Goal: Download file/media: Download file/media

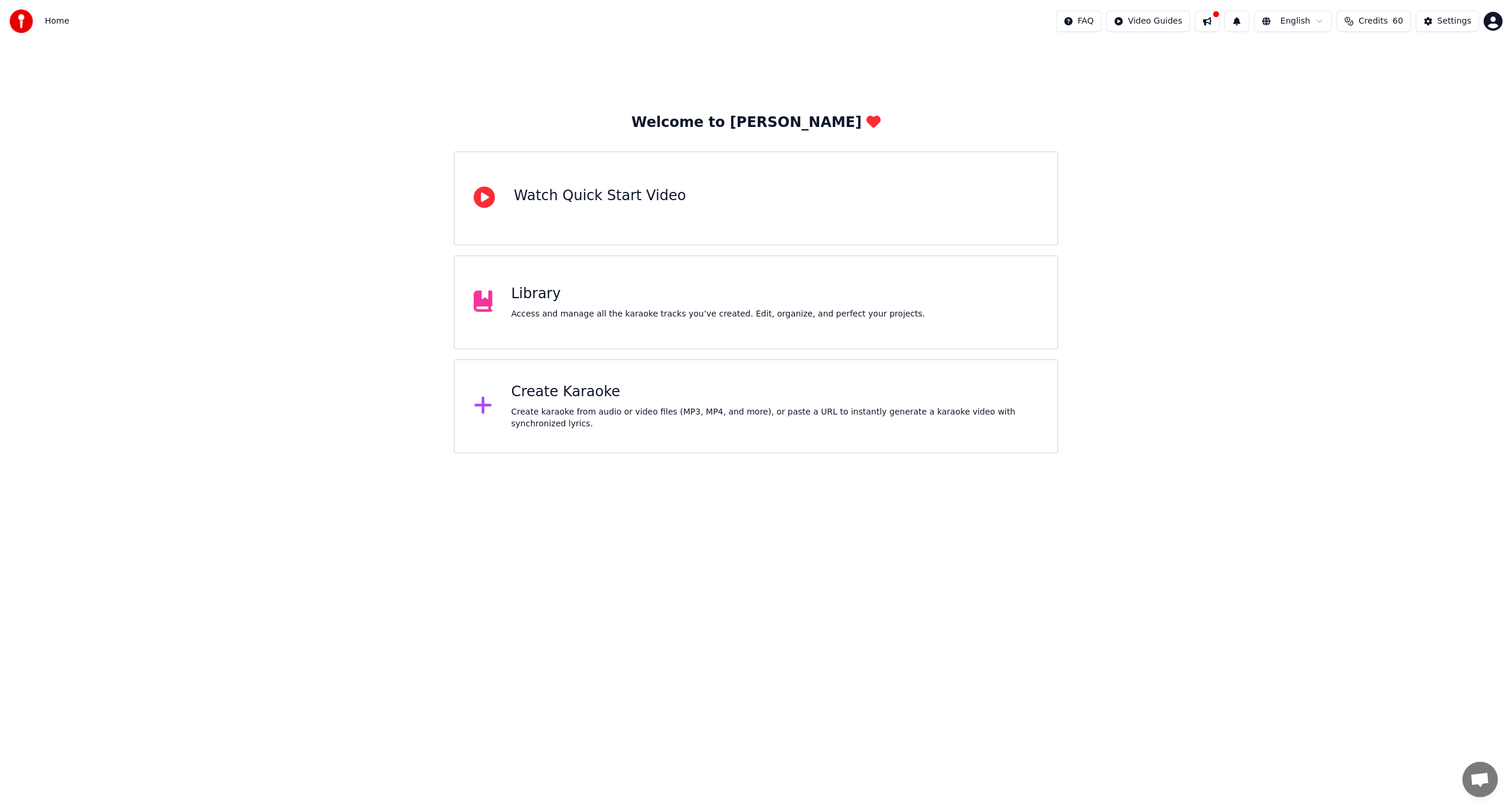
click at [587, 337] on div "Library Access and manage all the karaoke tracks you’ve created. Edit, organize…" at bounding box center [756, 302] width 605 height 94
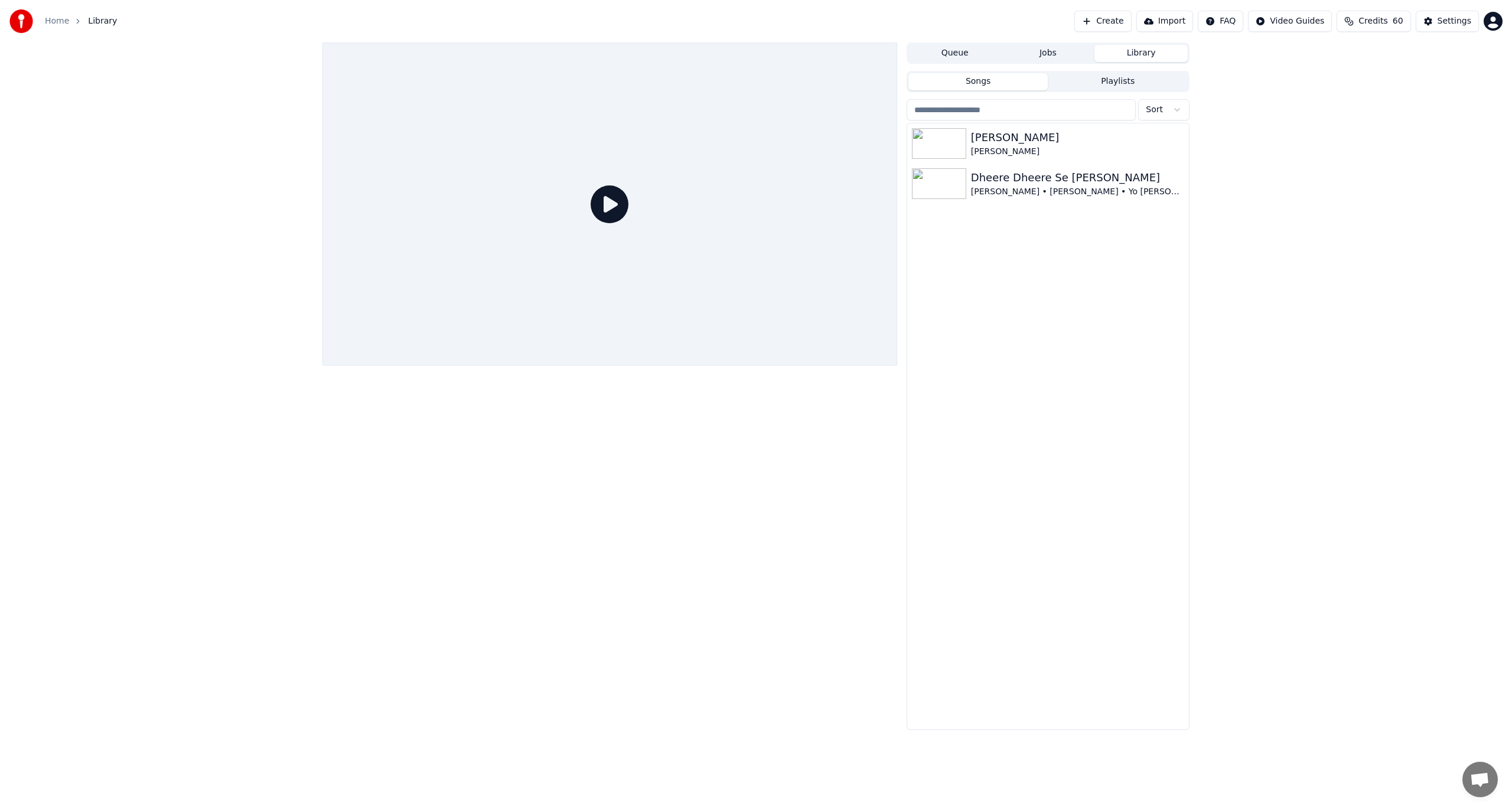
click at [1083, 87] on button "Playlists" at bounding box center [1118, 82] width 140 height 17
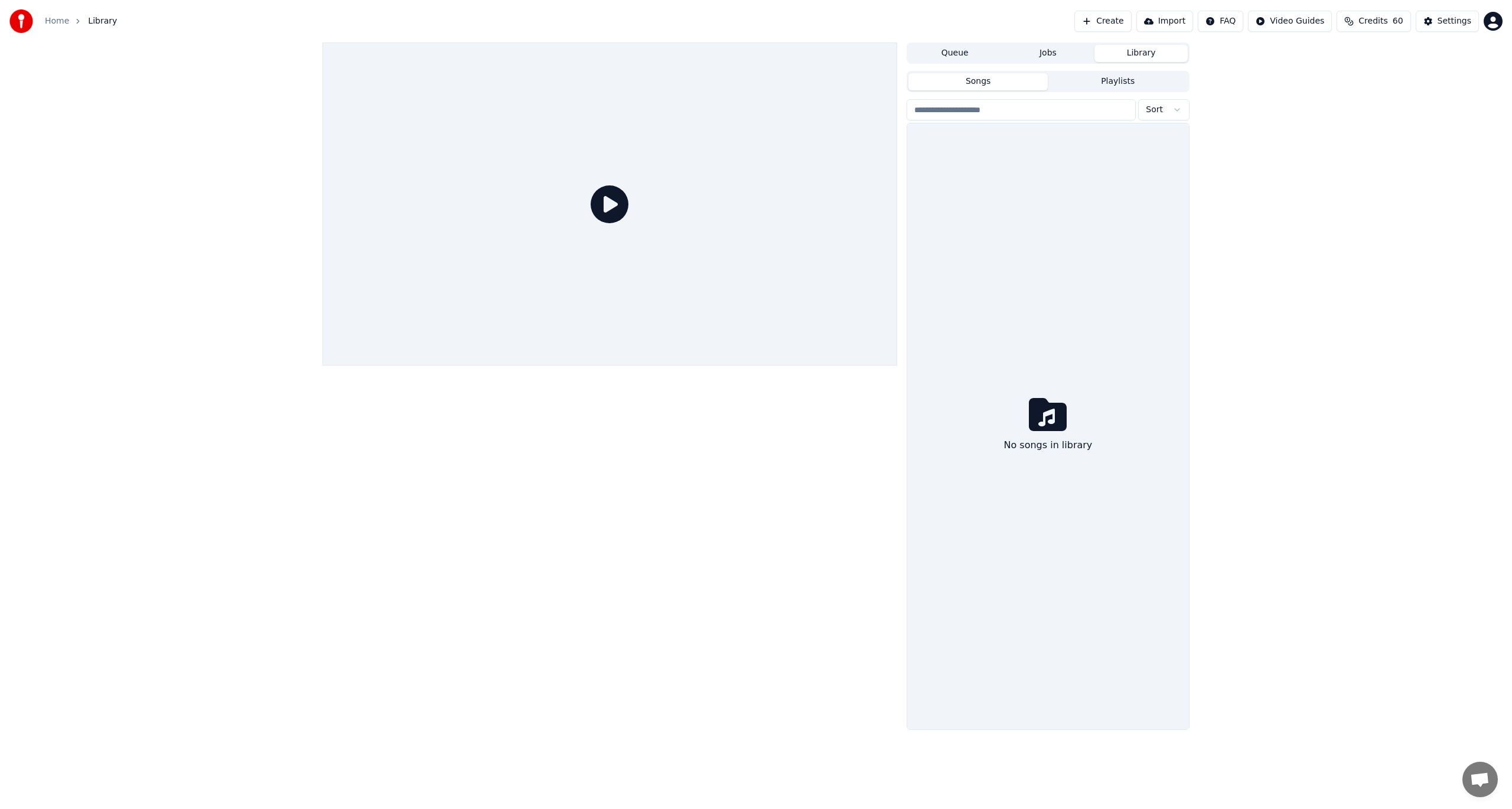
click at [983, 77] on button "Songs" at bounding box center [978, 82] width 140 height 17
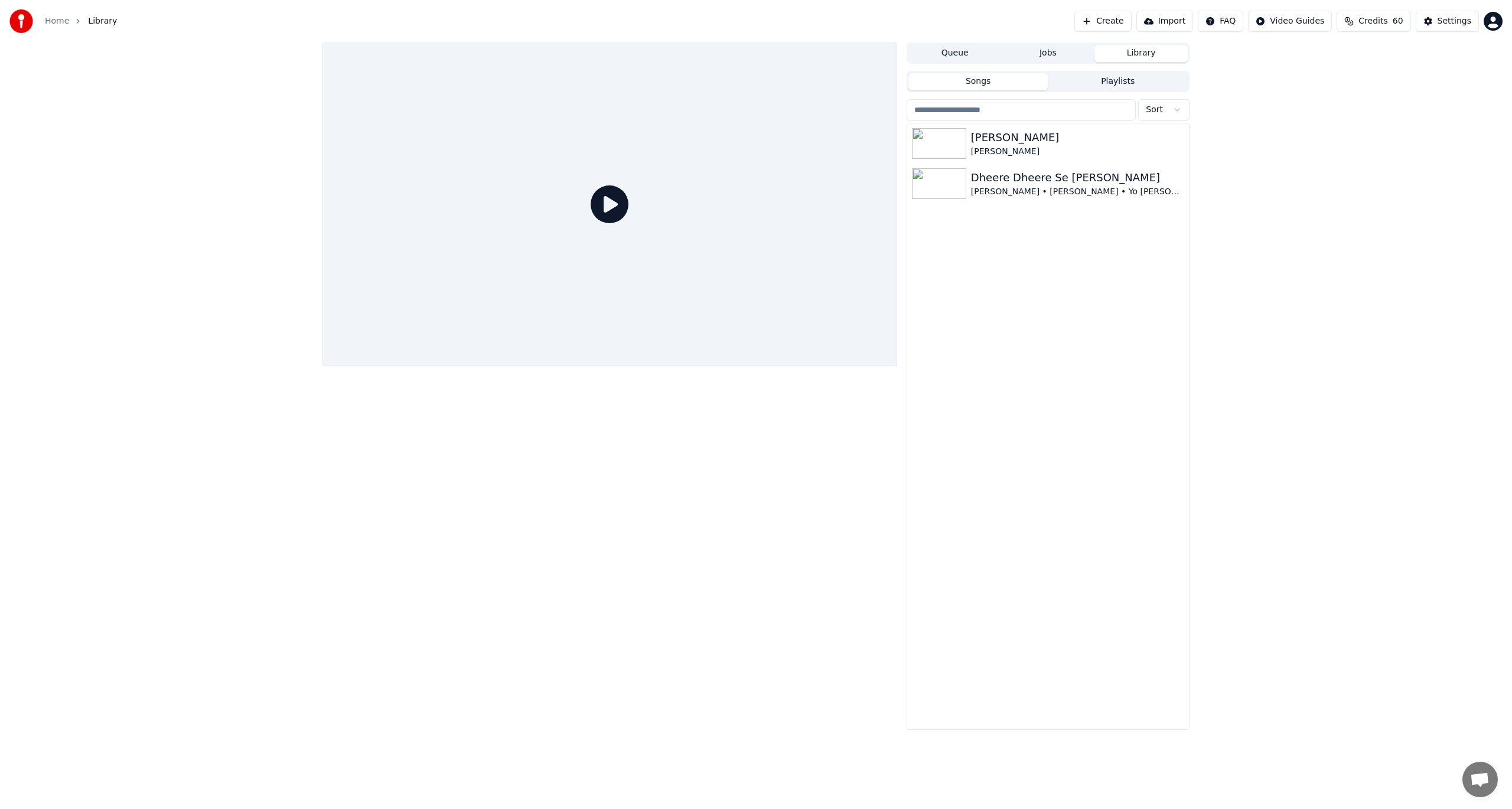
click at [1053, 45] on button "Jobs" at bounding box center [1048, 54] width 94 height 17
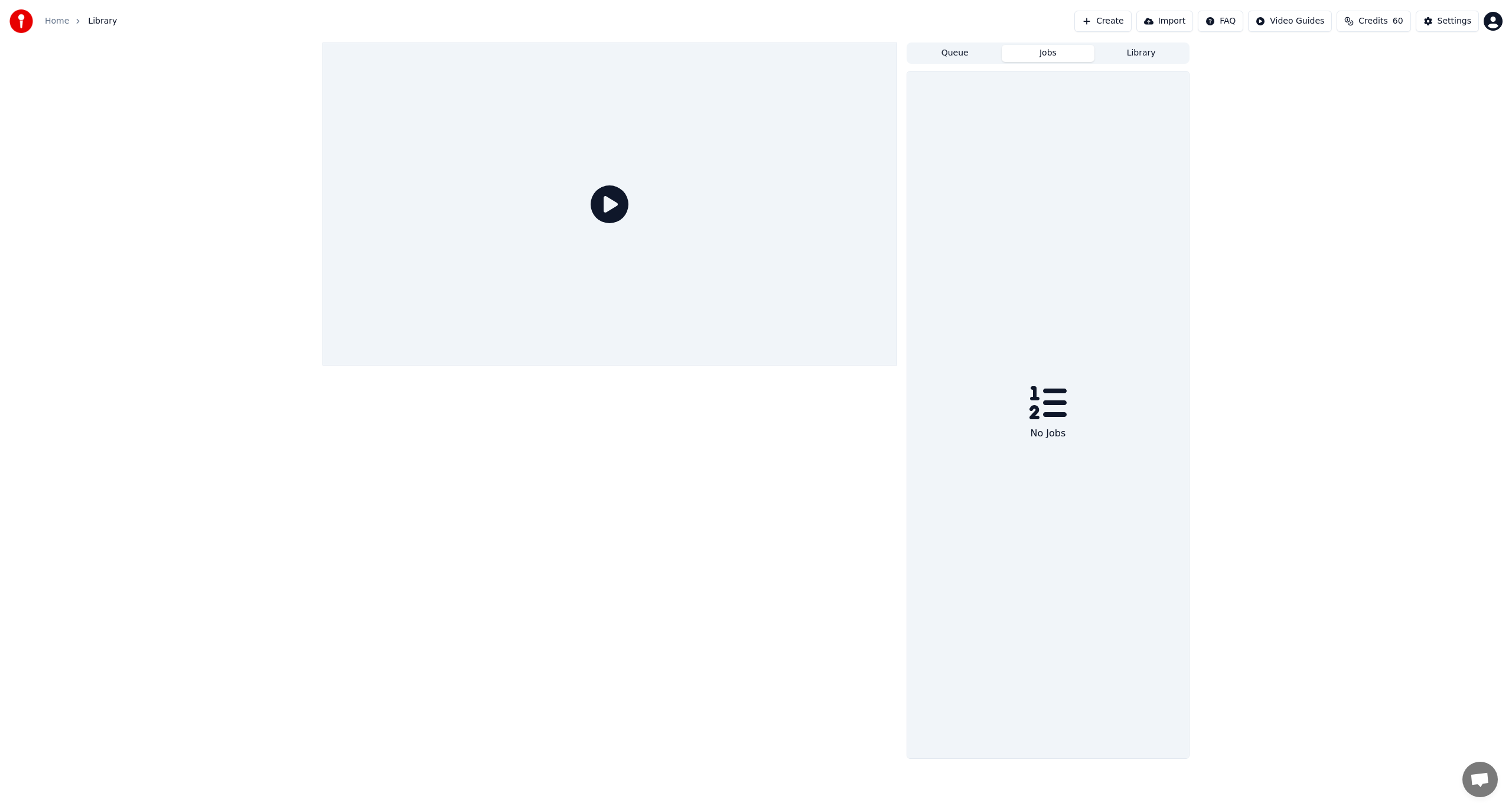
click at [970, 51] on button "Queue" at bounding box center [955, 54] width 94 height 17
click at [1058, 50] on button "Jobs" at bounding box center [1048, 54] width 94 height 17
click at [1117, 52] on button "Library" at bounding box center [1141, 54] width 94 height 17
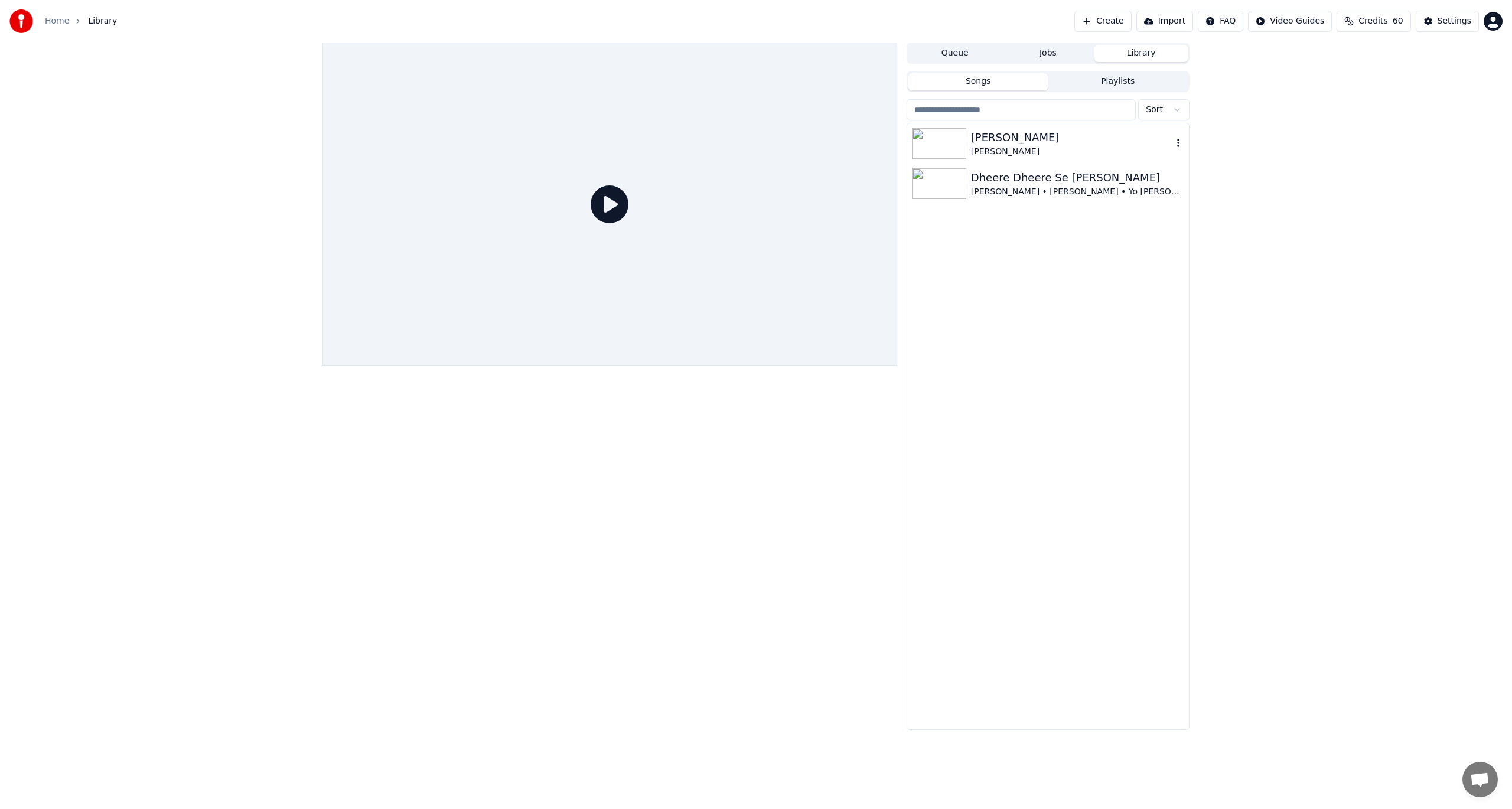
click at [991, 135] on div "[PERSON_NAME]" at bounding box center [1071, 137] width 202 height 17
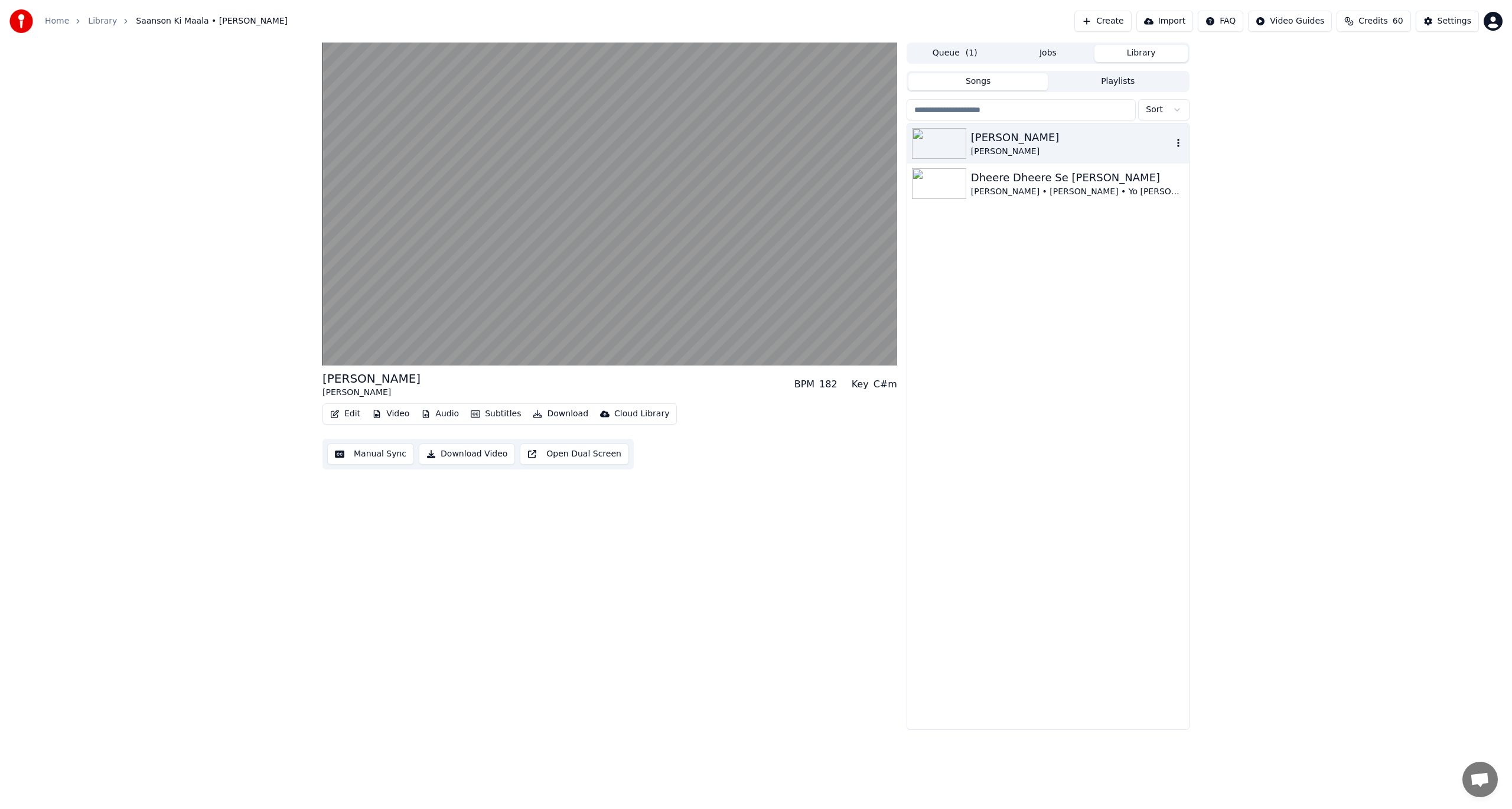
click at [1180, 141] on icon "button" at bounding box center [1178, 143] width 12 height 10
click at [1031, 137] on div "[PERSON_NAME]" at bounding box center [1071, 137] width 202 height 17
click at [1181, 138] on icon "button" at bounding box center [1178, 143] width 12 height 10
click at [1175, 206] on div "Open Directory" at bounding box center [1182, 203] width 91 height 19
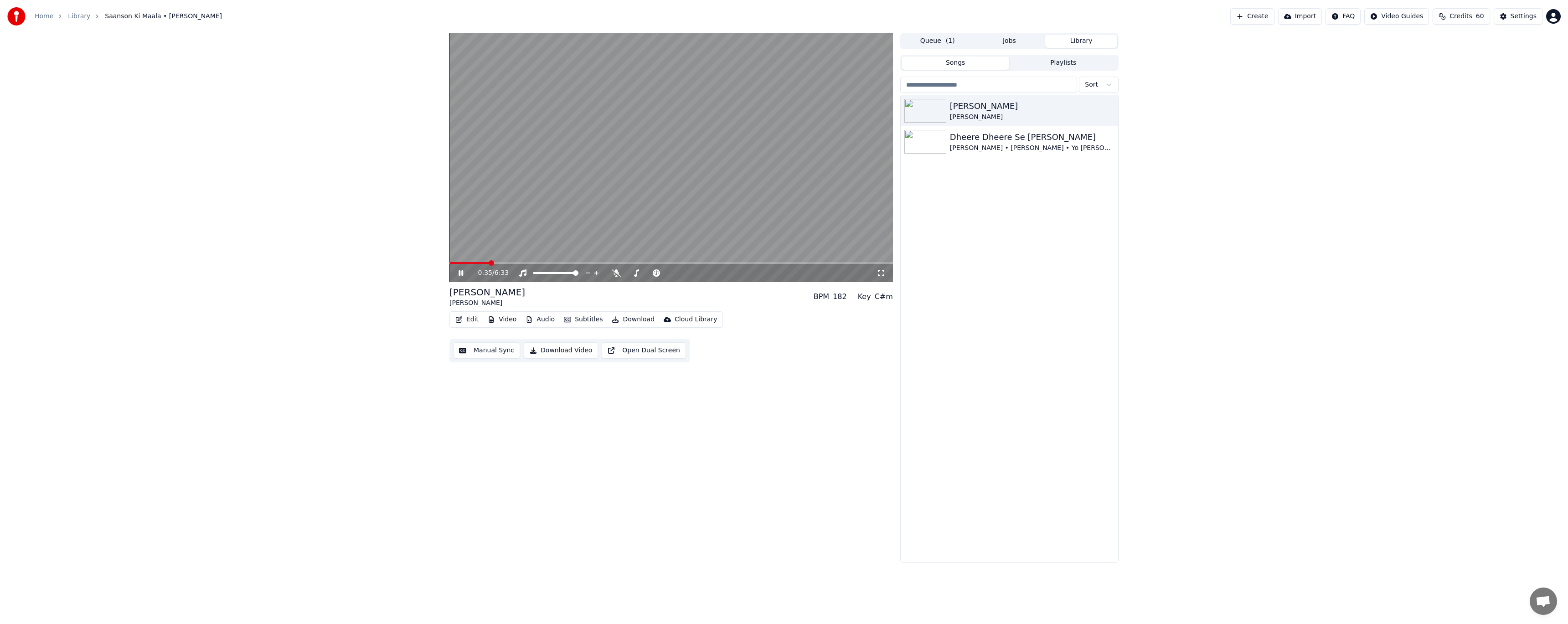
click at [551, 349] on button "Download Video" at bounding box center [560, 350] width 74 height 17
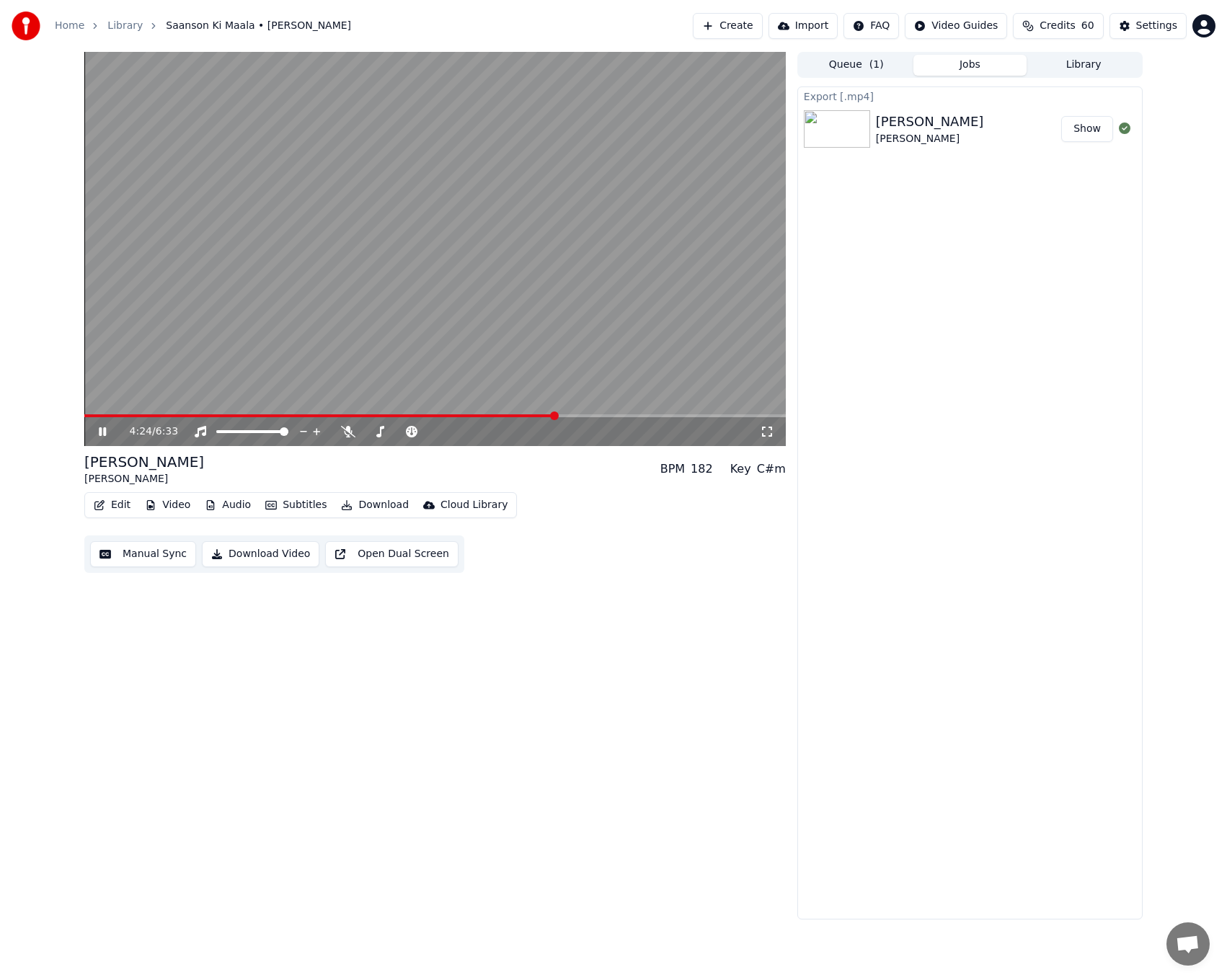
click at [354, 435] on div "4:24 / 6:33" at bounding box center [445, 431] width 629 height 15
click at [347, 433] on icon at bounding box center [348, 432] width 15 height 12
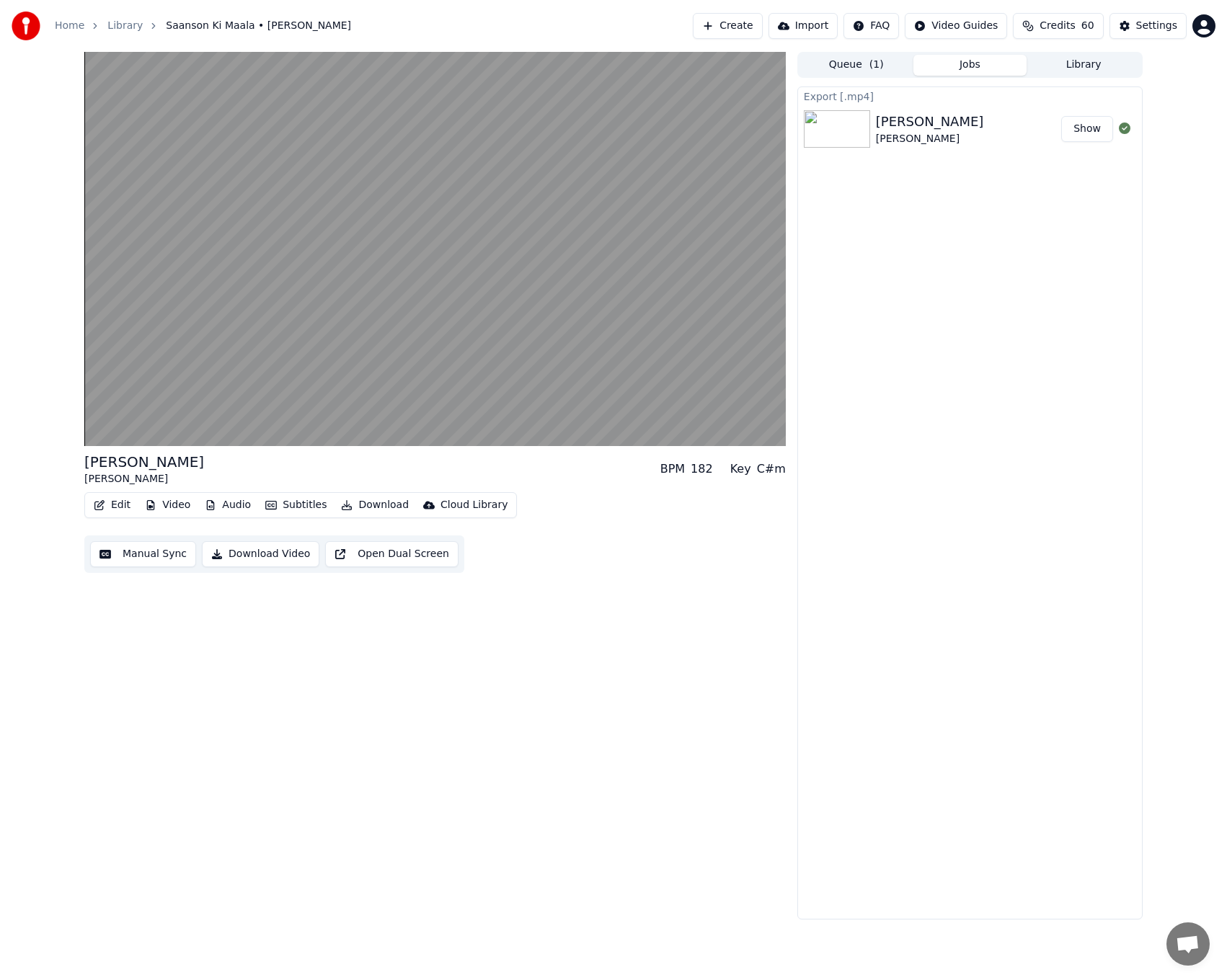
click at [113, 501] on button "Edit" at bounding box center [112, 505] width 48 height 20
click at [114, 535] on div "Edit Lyrics" at bounding box center [162, 536] width 145 height 23
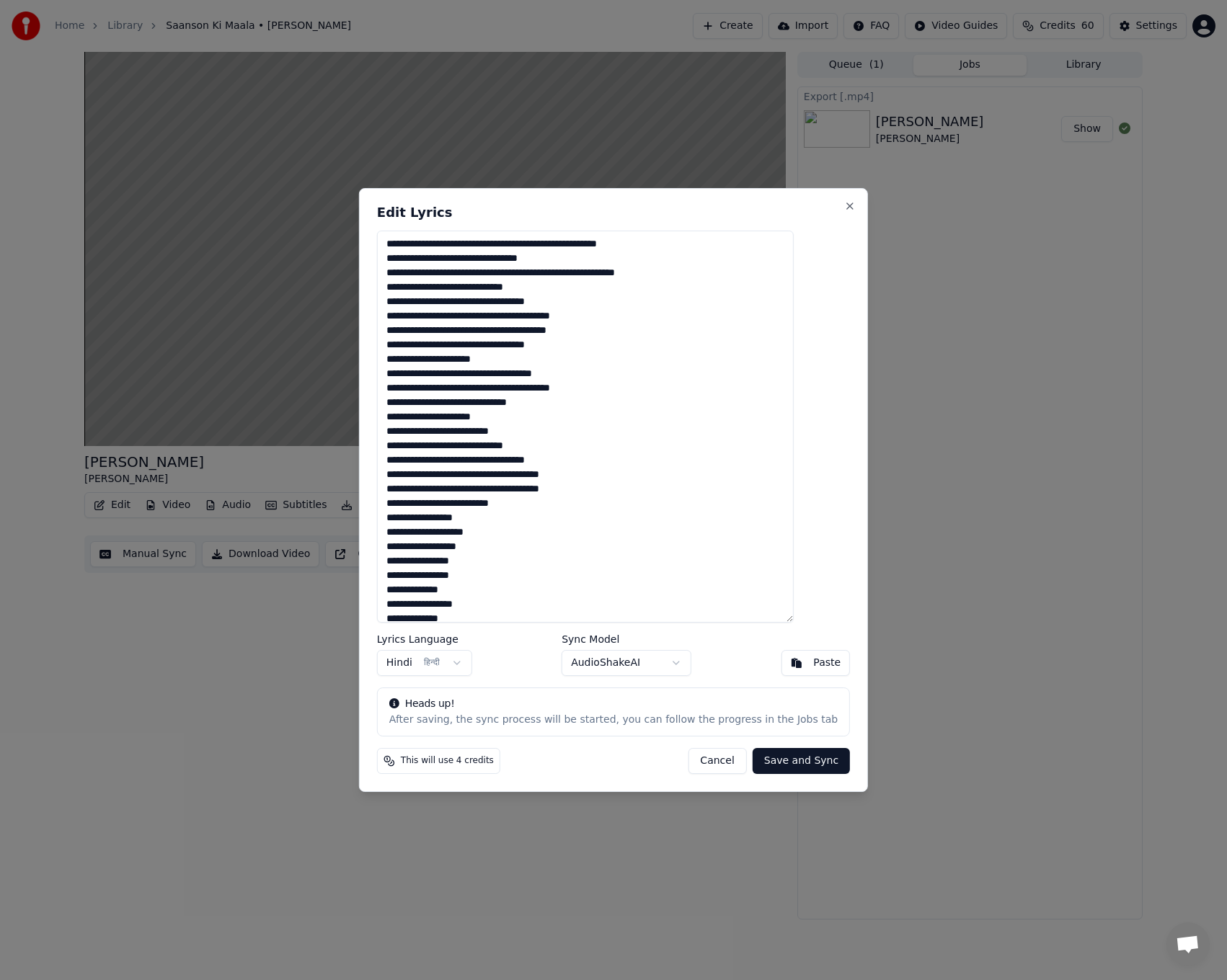
click at [691, 759] on button "Cancel" at bounding box center [717, 760] width 58 height 26
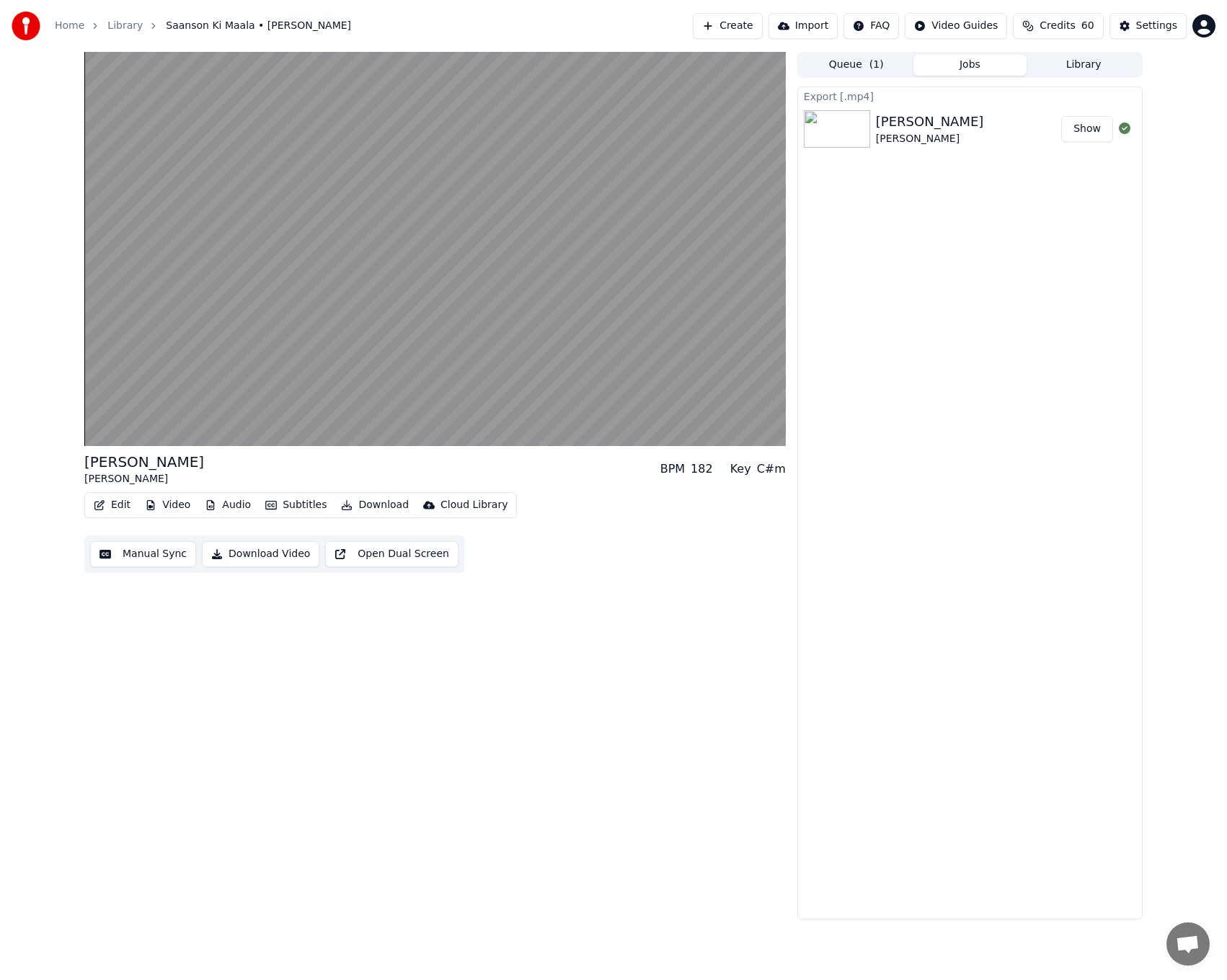
click at [157, 551] on button "Manual Sync" at bounding box center [142, 554] width 106 height 26
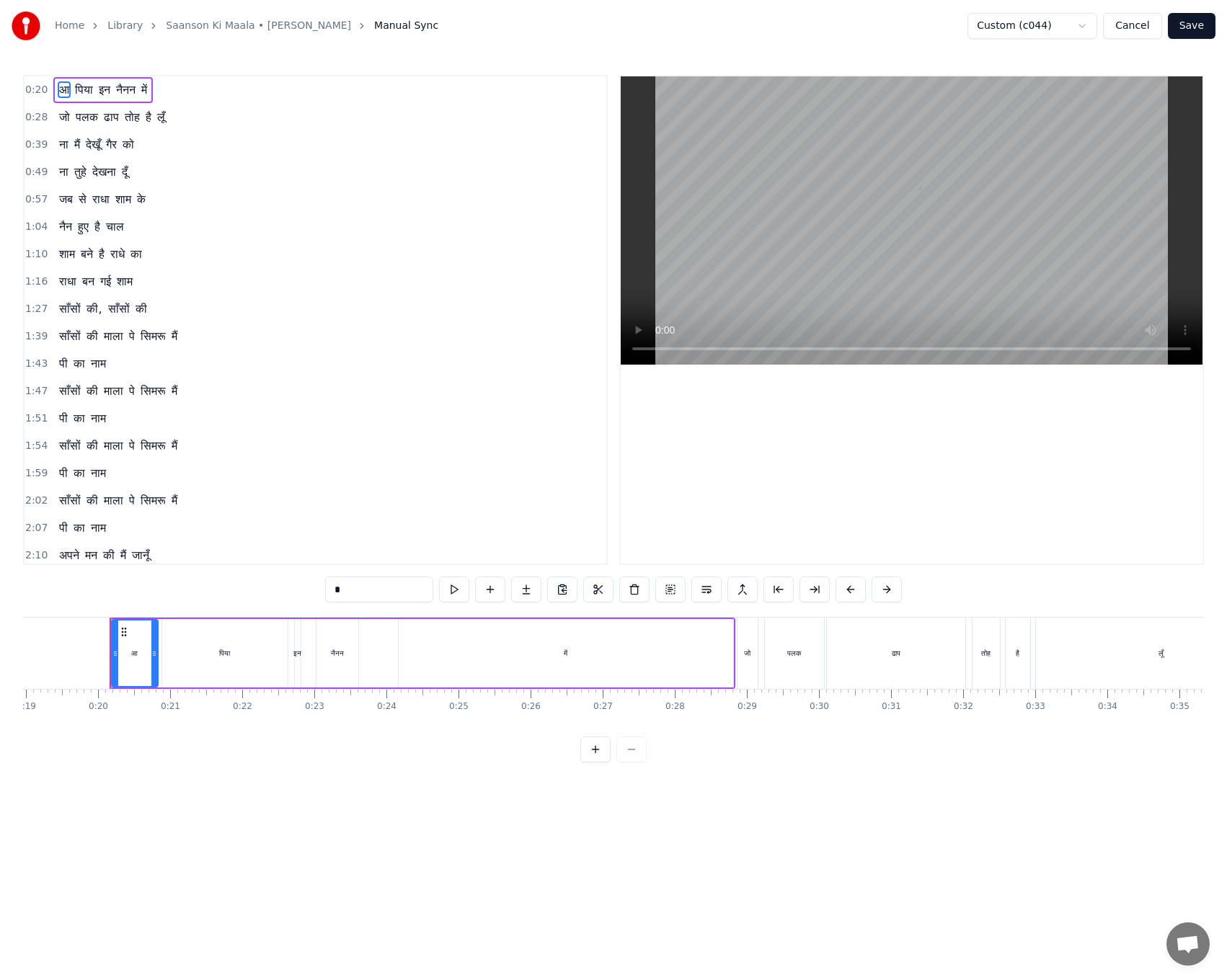
scroll to position [0, 1380]
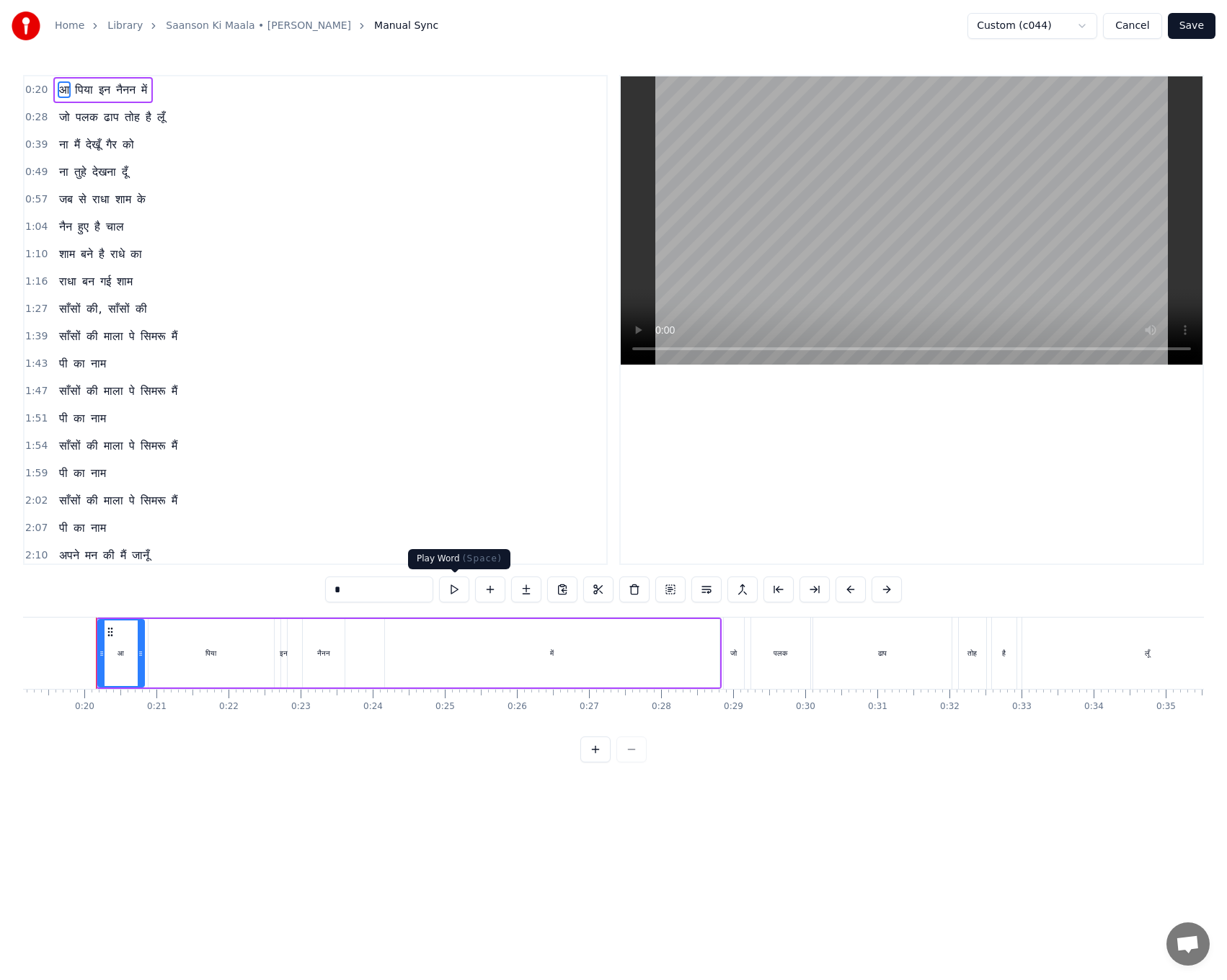
click at [455, 593] on button at bounding box center [453, 589] width 30 height 26
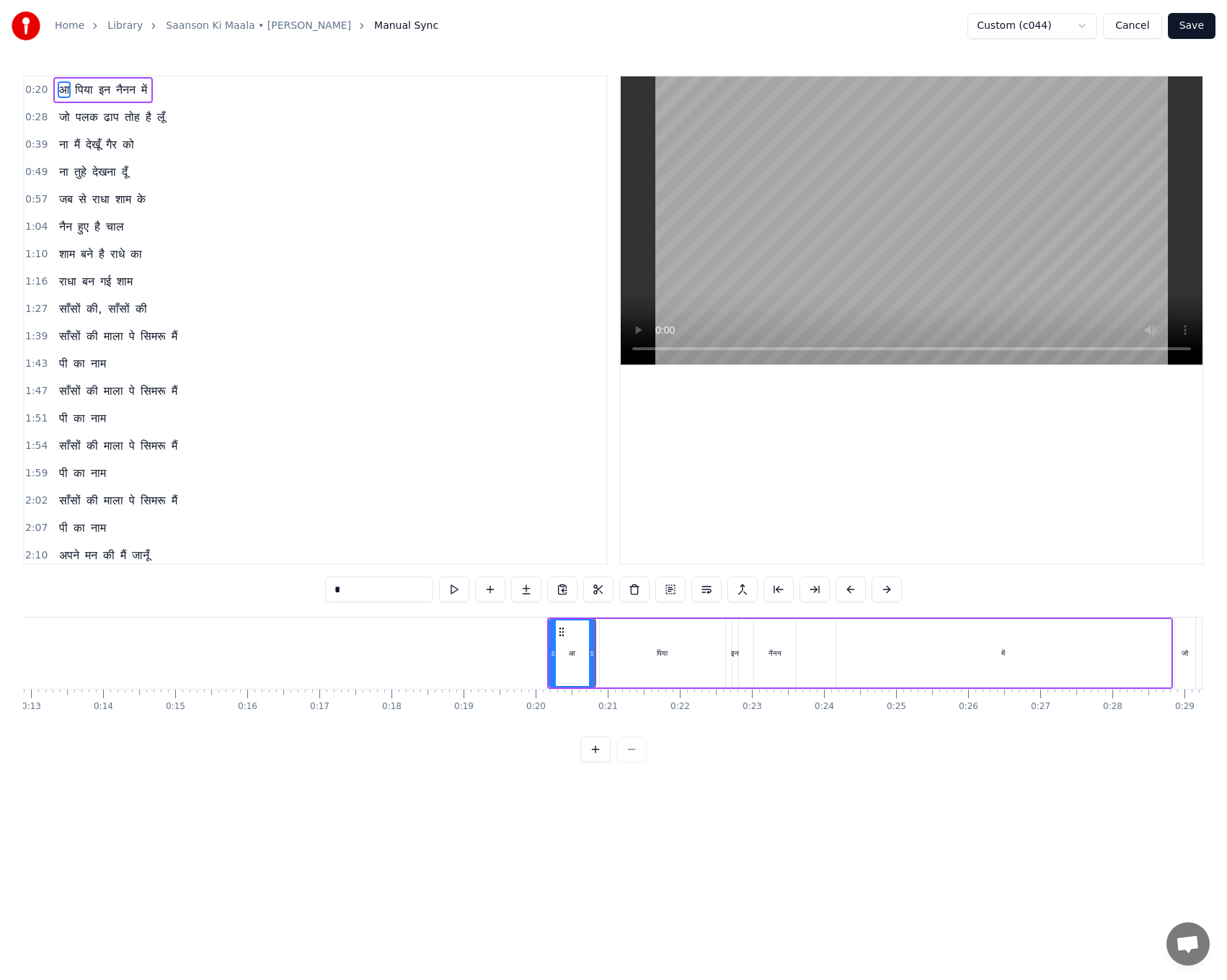
scroll to position [0, 866]
click at [694, 652] on div "पिया" at bounding box center [724, 653] width 125 height 69
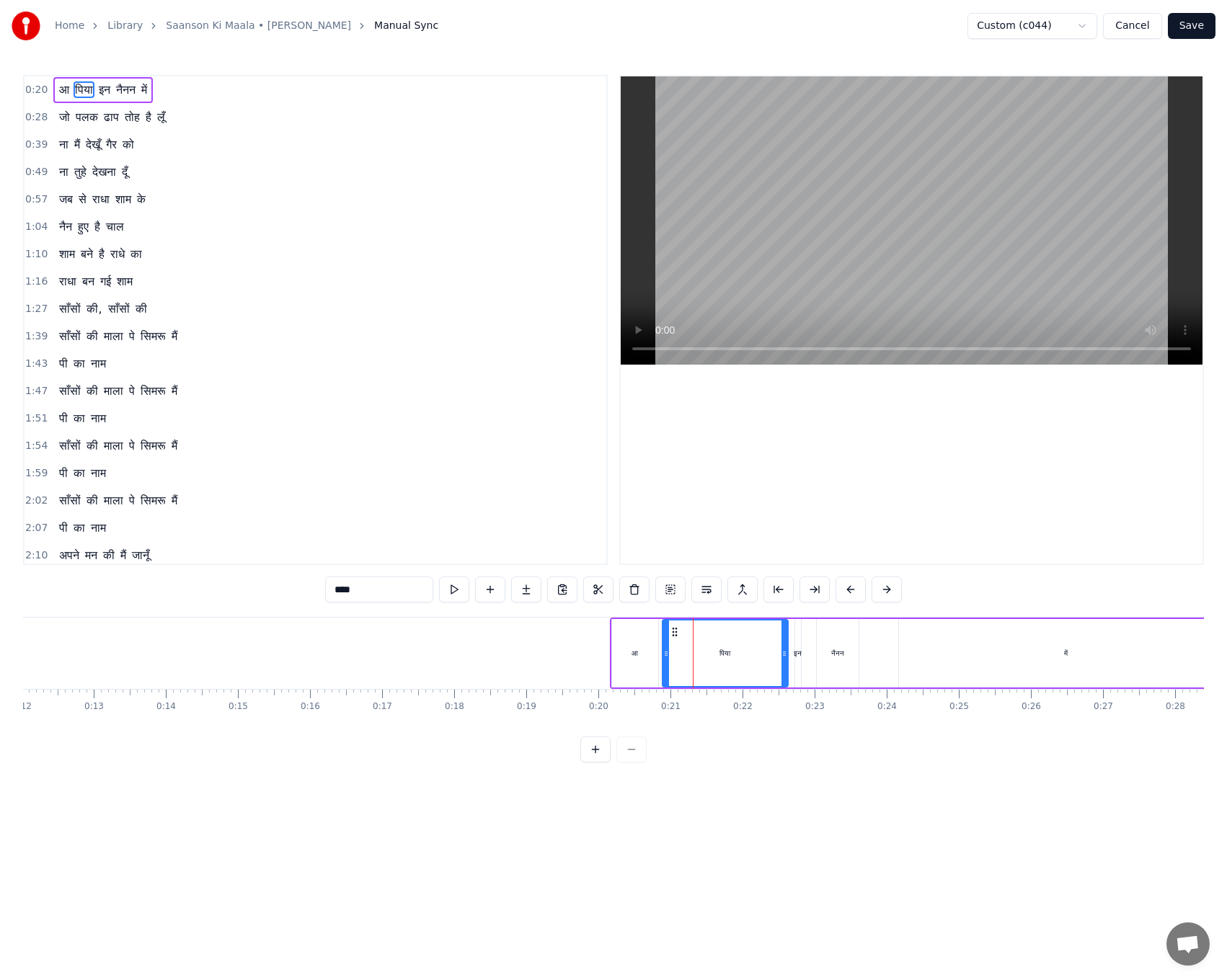
click at [629, 660] on div "आ" at bounding box center [635, 653] width 46 height 69
type input "*"
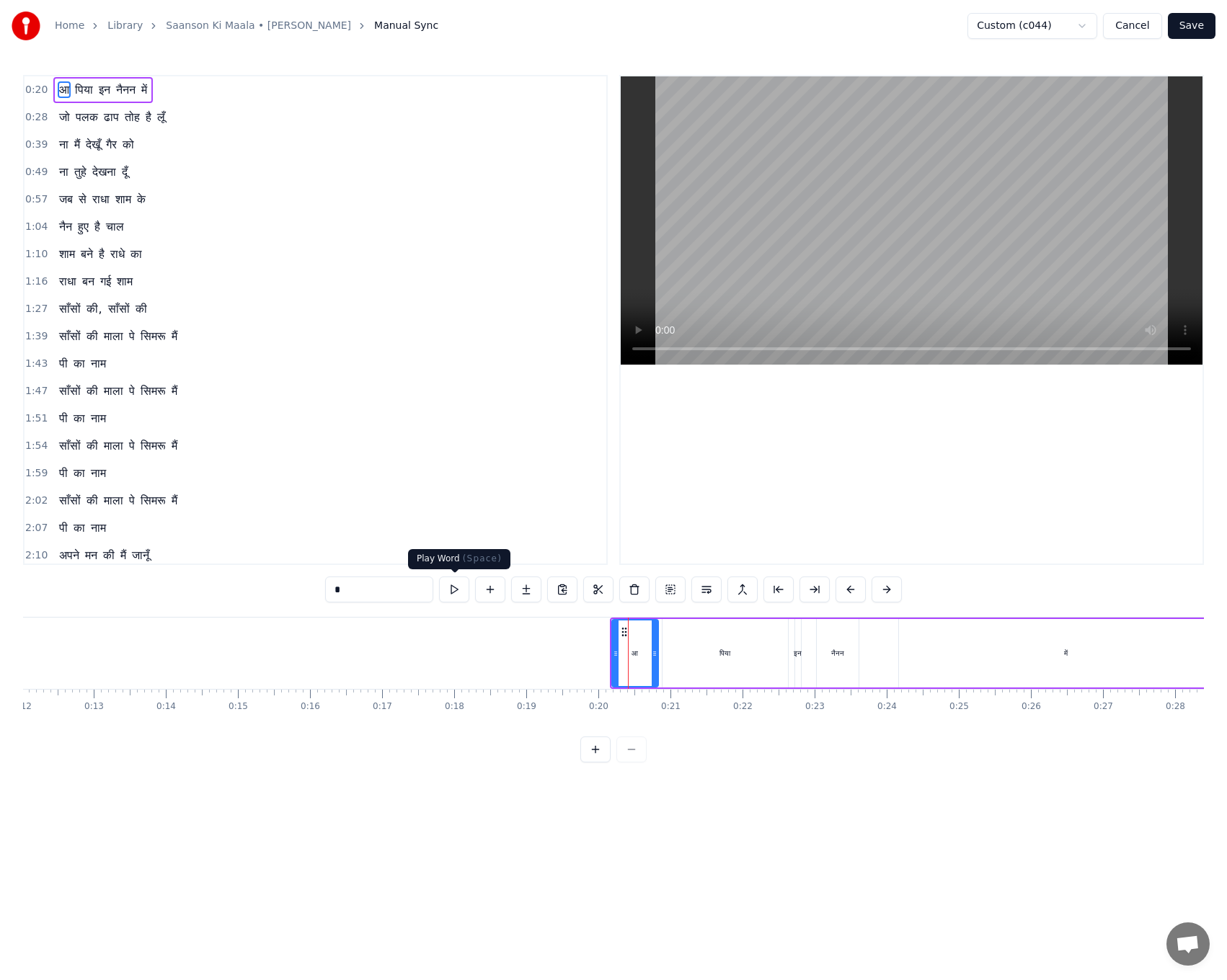
click at [453, 590] on button at bounding box center [453, 589] width 30 height 26
click at [30, 93] on span "0:20" at bounding box center [36, 90] width 22 height 15
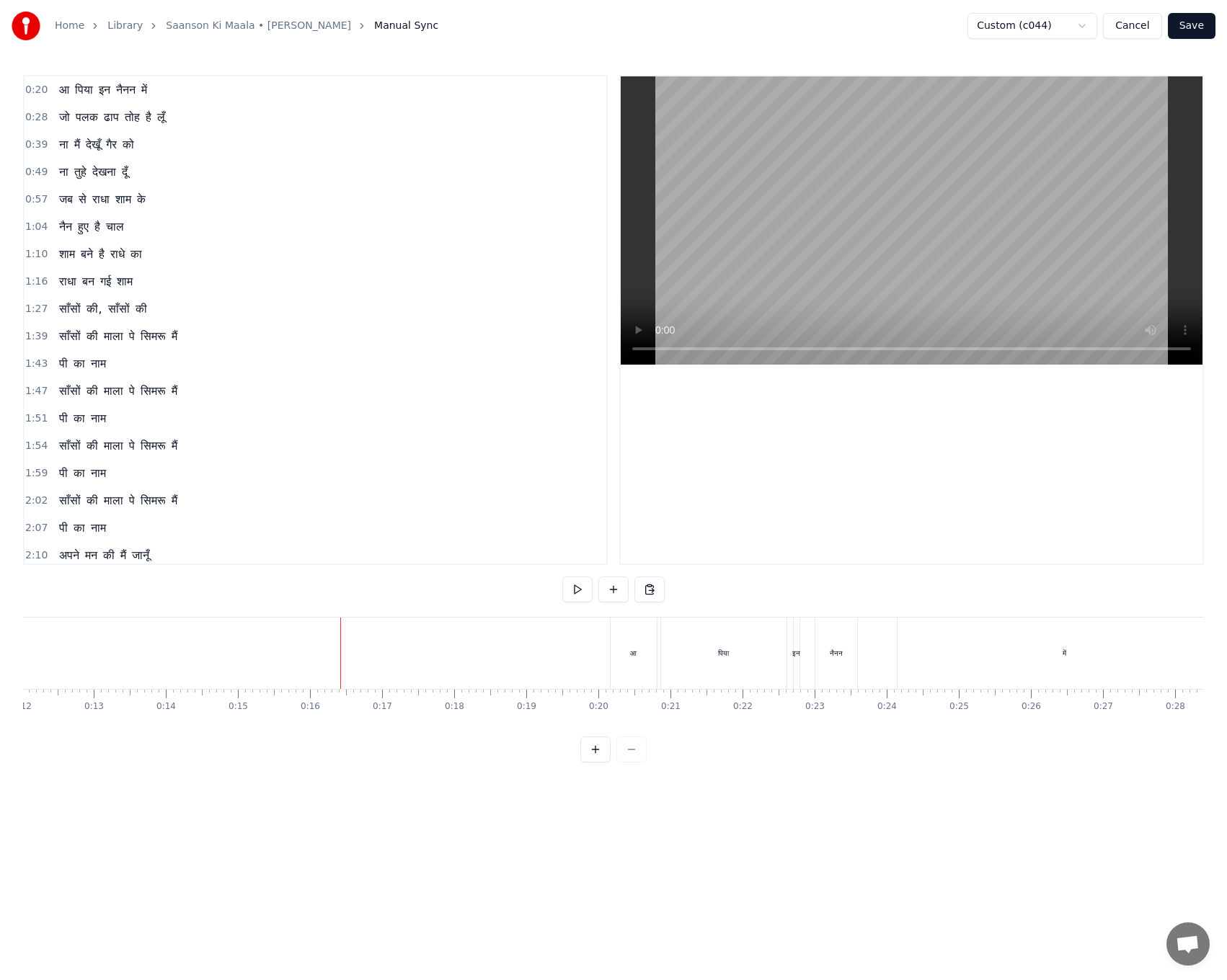
drag, startPoint x: 27, startPoint y: 671, endPoint x: 545, endPoint y: 681, distance: 518.1
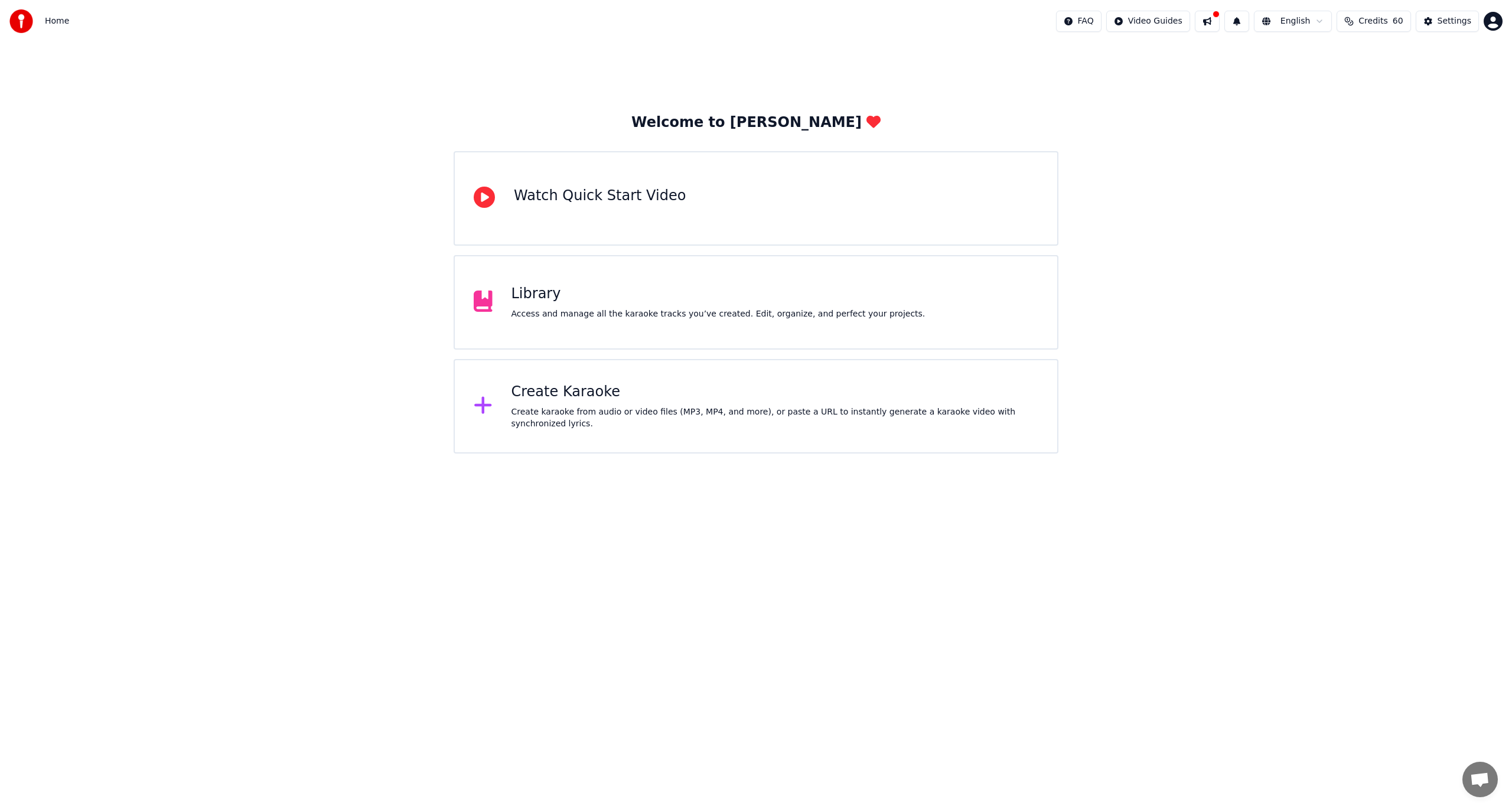
click at [598, 322] on div "Library Access and manage all the karaoke tracks you’ve created. Edit, organize…" at bounding box center [756, 302] width 605 height 94
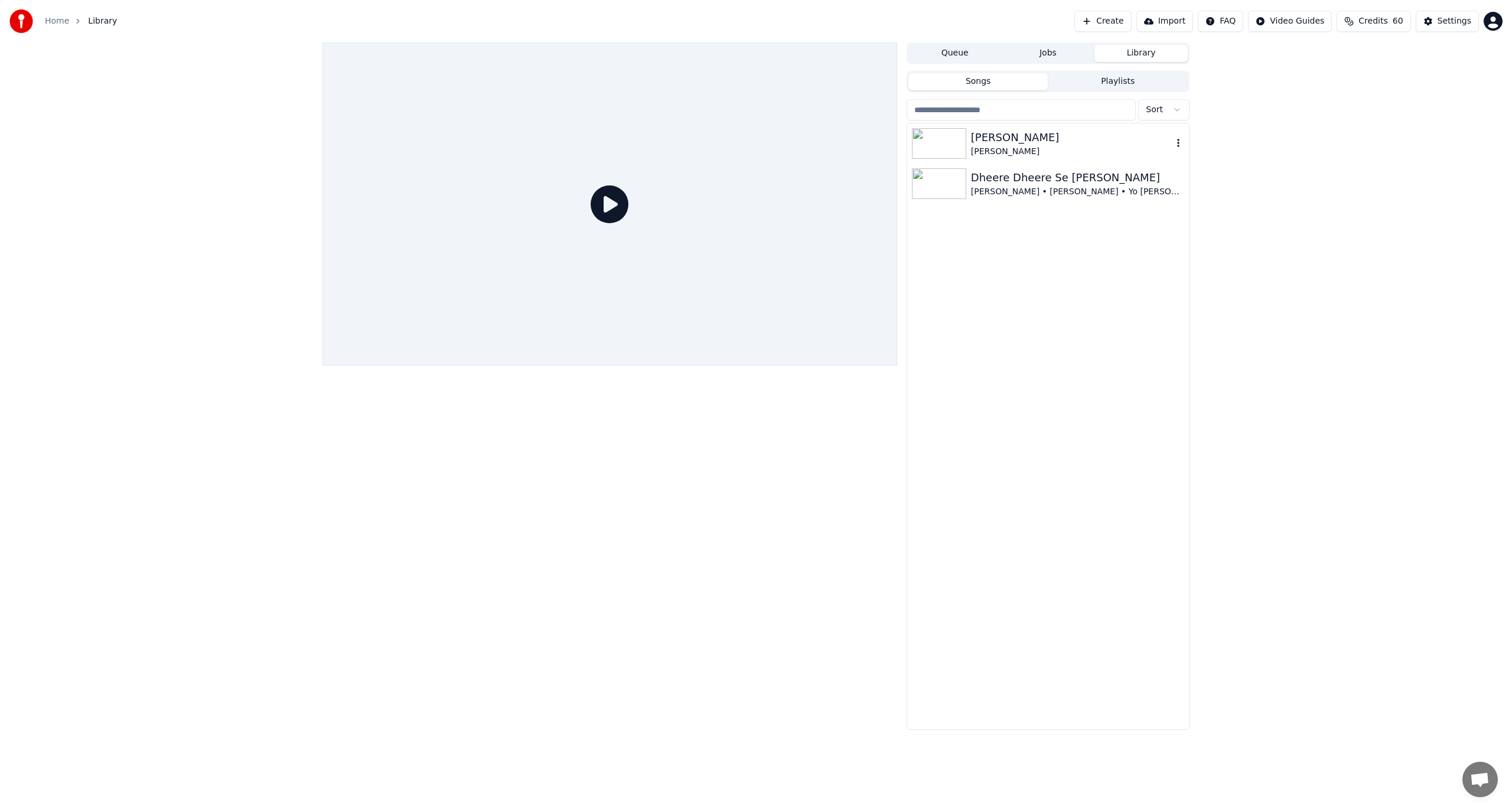
click at [994, 140] on div "[PERSON_NAME]" at bounding box center [1071, 137] width 202 height 17
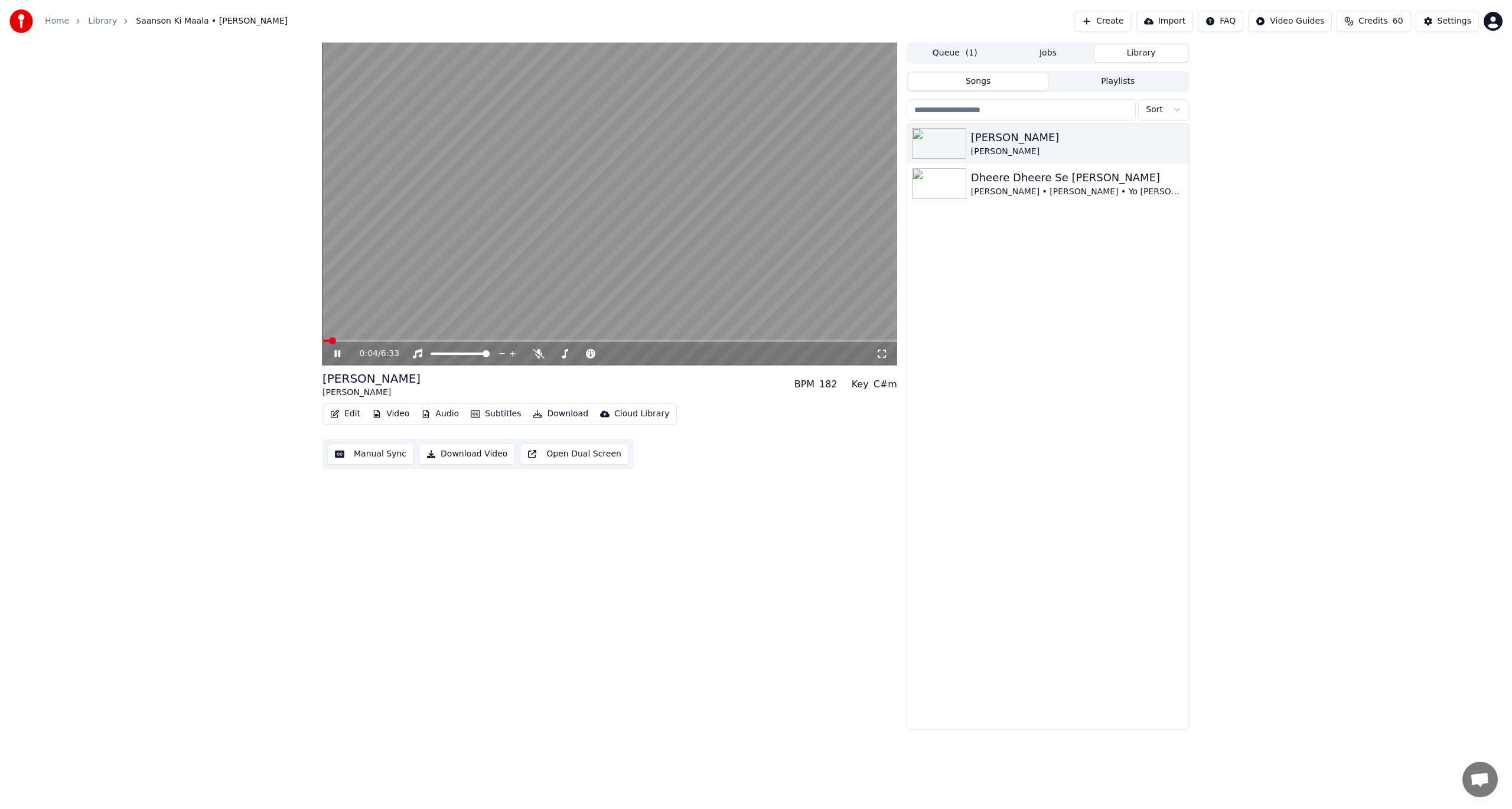
click at [538, 251] on video at bounding box center [610, 204] width 575 height 323
click at [547, 416] on button "Download" at bounding box center [560, 414] width 65 height 17
click at [557, 437] on div "Video [.mp4]" at bounding box center [571, 439] width 53 height 12
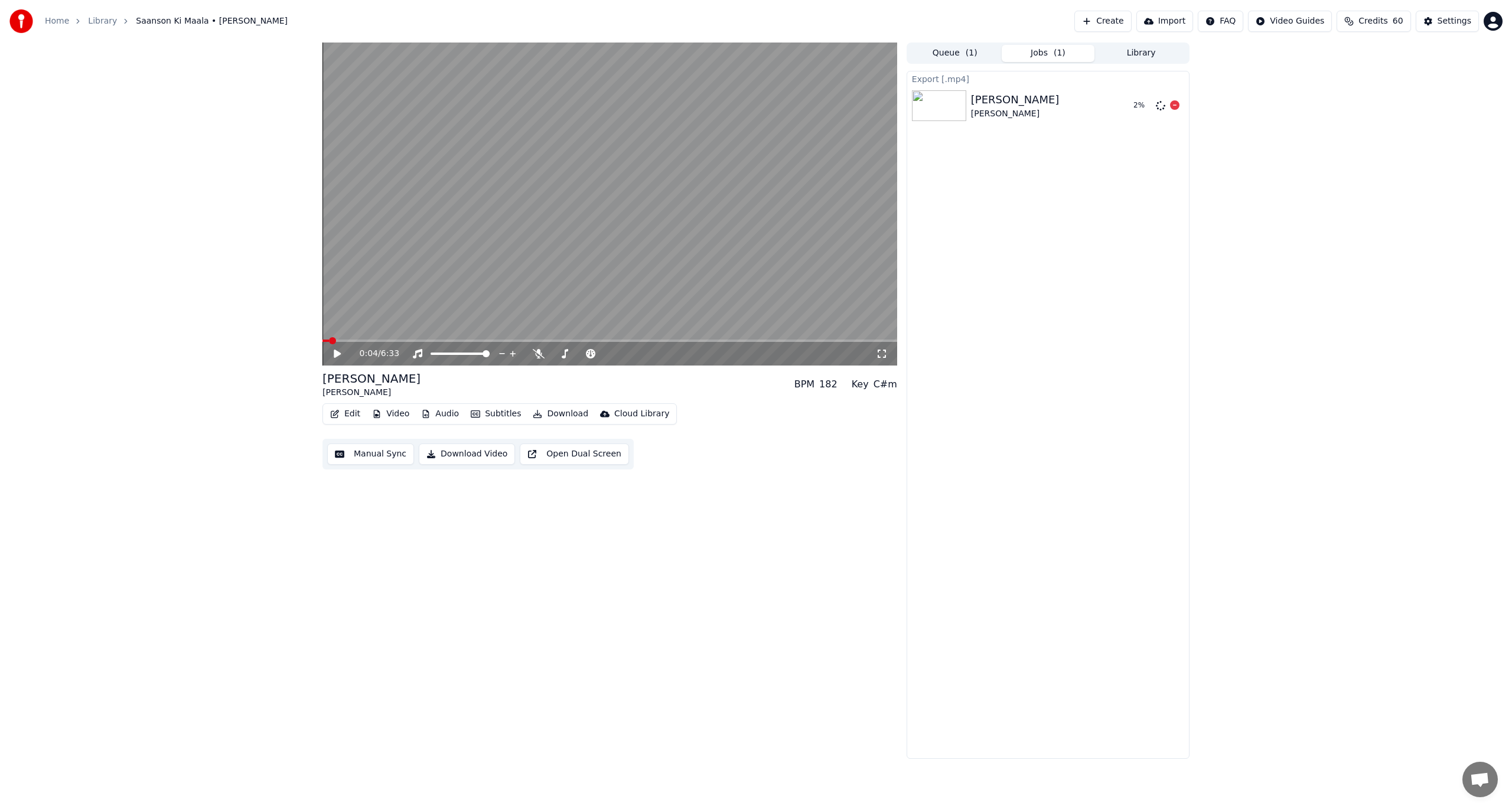
click at [1145, 103] on div "2 %" at bounding box center [1142, 106] width 17 height 10
click at [1026, 106] on div "[PERSON_NAME]" at bounding box center [1015, 99] width 89 height 17
click at [537, 354] on div "0:04 / 6:33" at bounding box center [617, 353] width 516 height 12
click at [537, 354] on icon at bounding box center [538, 354] width 12 height 10
drag, startPoint x: 336, startPoint y: 360, endPoint x: 336, endPoint y: 354, distance: 6.0
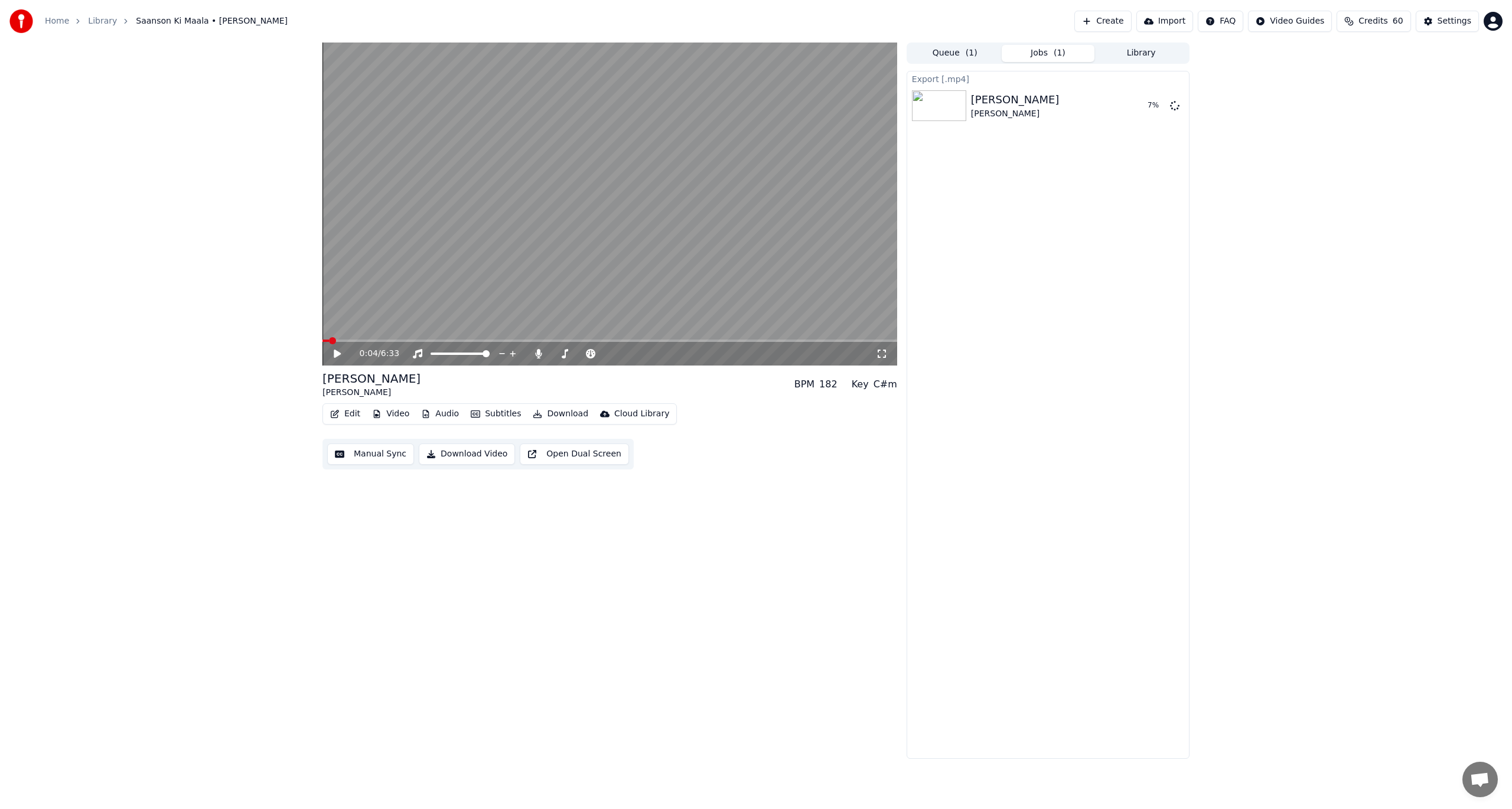
click at [336, 359] on div "0:04 / 6:33" at bounding box center [610, 354] width 575 height 24
click at [336, 352] on icon at bounding box center [337, 354] width 7 height 8
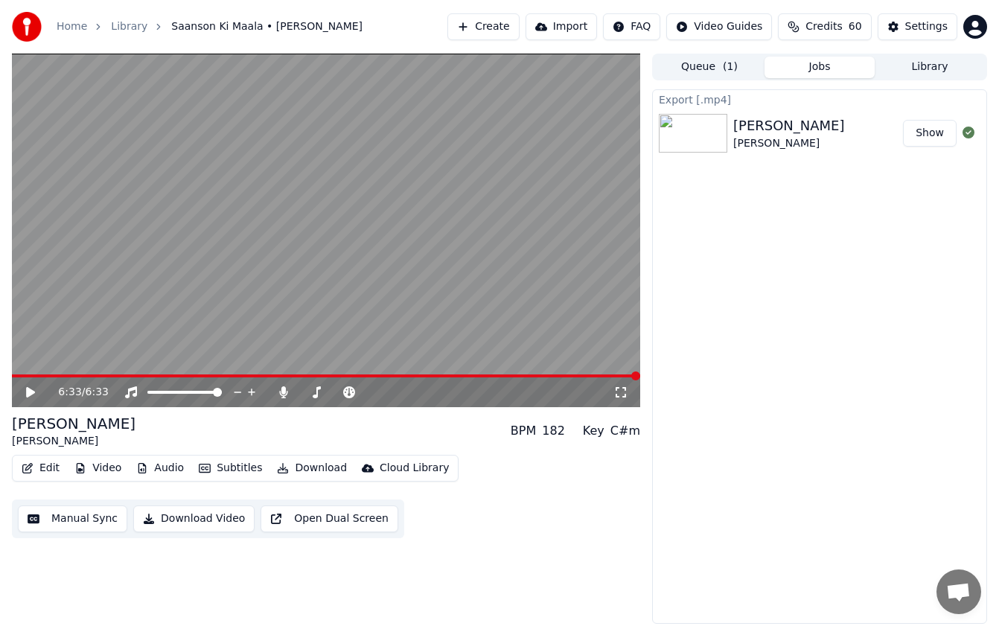
click at [327, 268] on video at bounding box center [326, 230] width 628 height 353
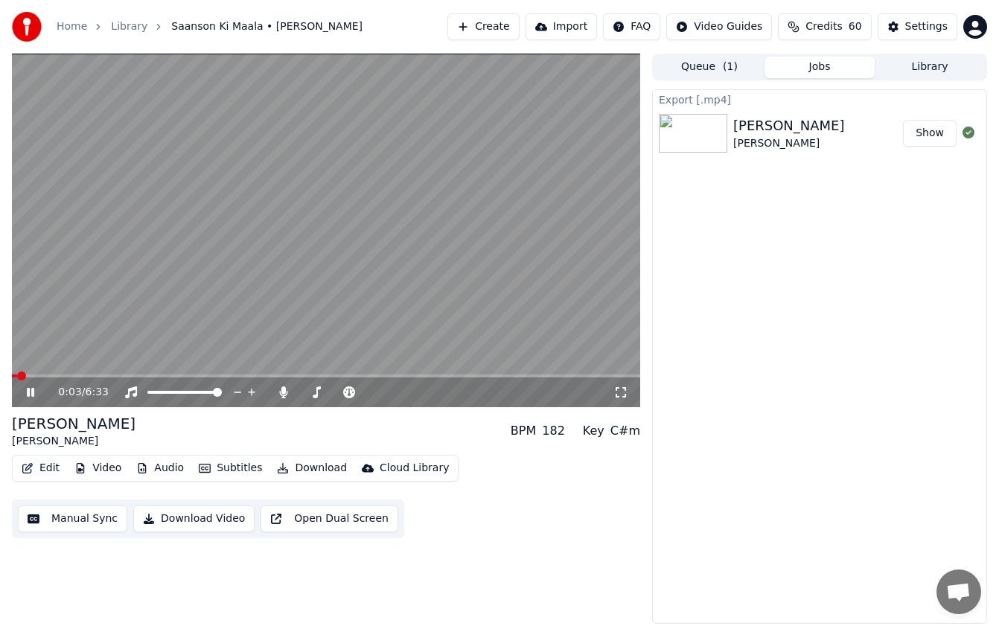
click at [37, 391] on icon at bounding box center [41, 392] width 34 height 12
click at [912, 134] on button "Show" at bounding box center [930, 133] width 54 height 27
